Goal: Check status: Check status

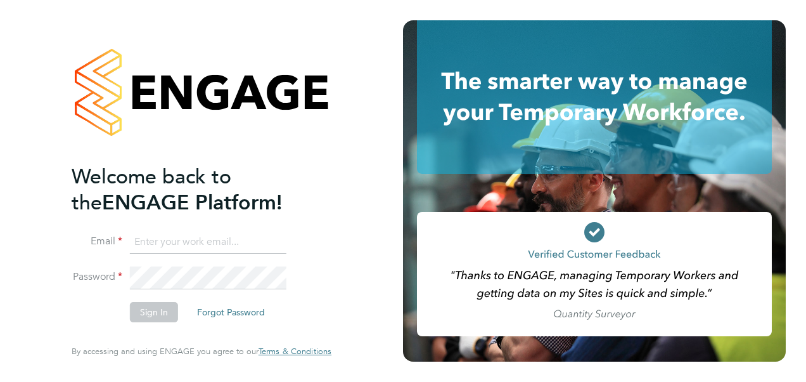
click at [205, 241] on input at bounding box center [208, 242] width 157 height 23
type input "laura.hawksworth@hays.com"
click at [144, 313] on button "Sign In" at bounding box center [154, 312] width 48 height 20
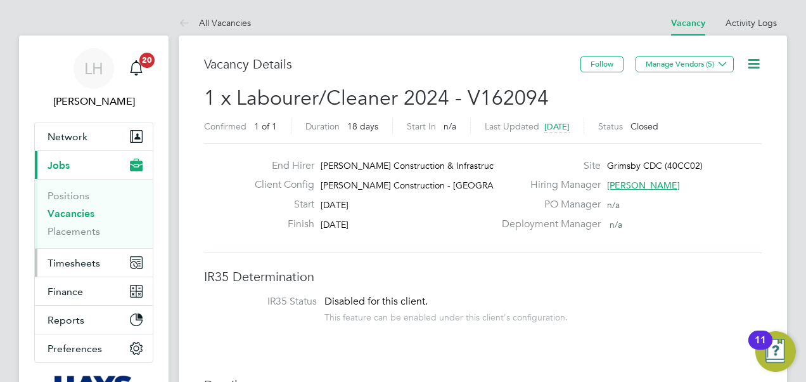
click at [109, 264] on button "Timesheets" at bounding box center [94, 262] width 118 height 28
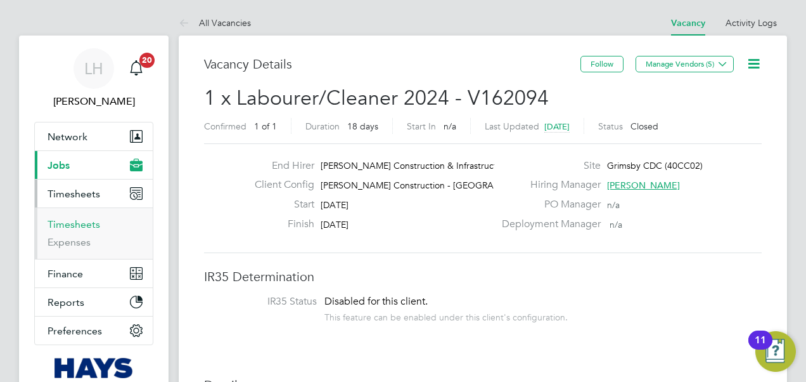
click at [94, 222] on link "Timesheets" at bounding box center [74, 224] width 53 height 12
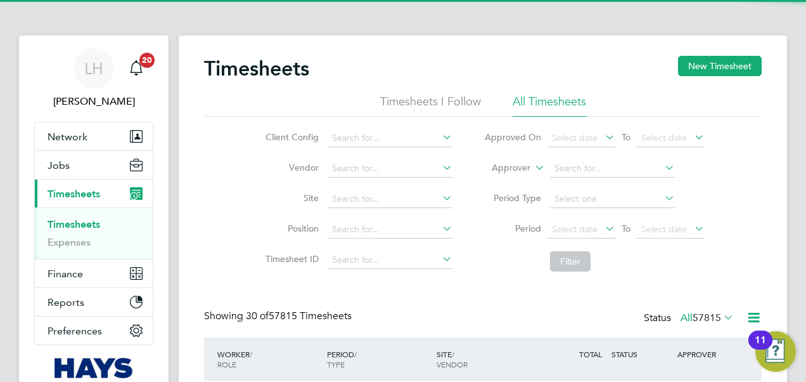
click at [529, 167] on label "Approver" at bounding box center [501, 168] width 57 height 13
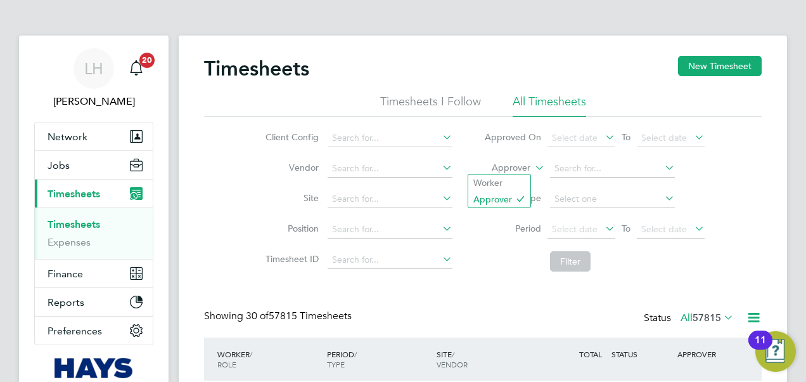
scroll to position [6, 6]
click at [514, 181] on li "Worker" at bounding box center [499, 182] width 62 height 16
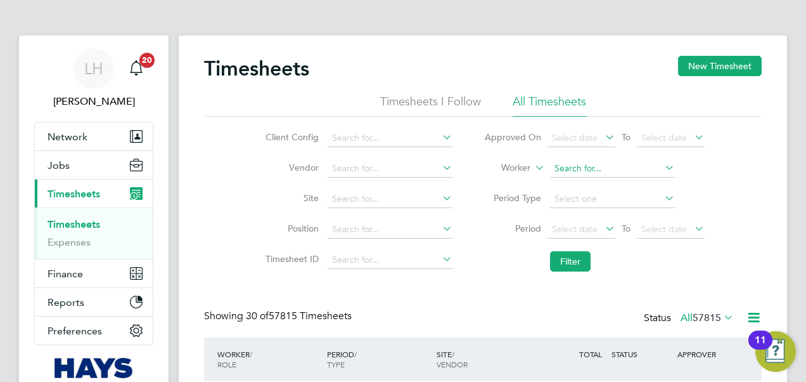
click at [603, 160] on li "Worker" at bounding box center [594, 168] width 252 height 30
click at [582, 166] on input at bounding box center [612, 169] width 125 height 18
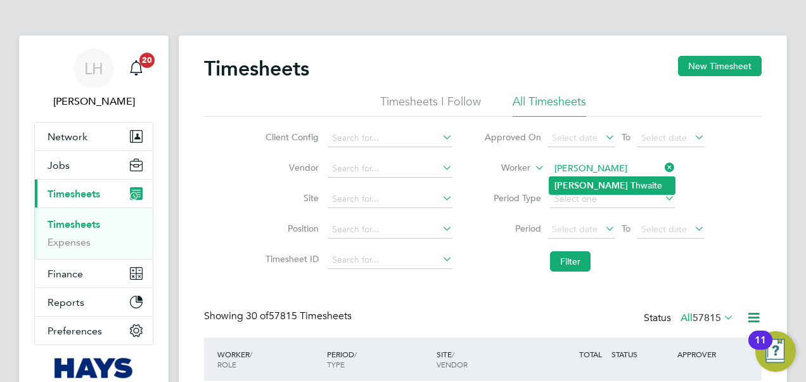
click at [595, 177] on li "[PERSON_NAME]" at bounding box center [612, 185] width 125 height 17
type input "[PERSON_NAME]"
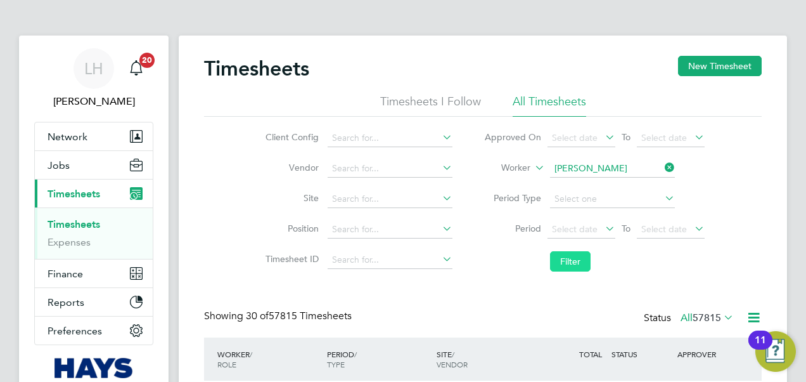
click at [576, 257] on button "Filter" at bounding box center [570, 261] width 41 height 20
